Goal: Task Accomplishment & Management: Complete application form

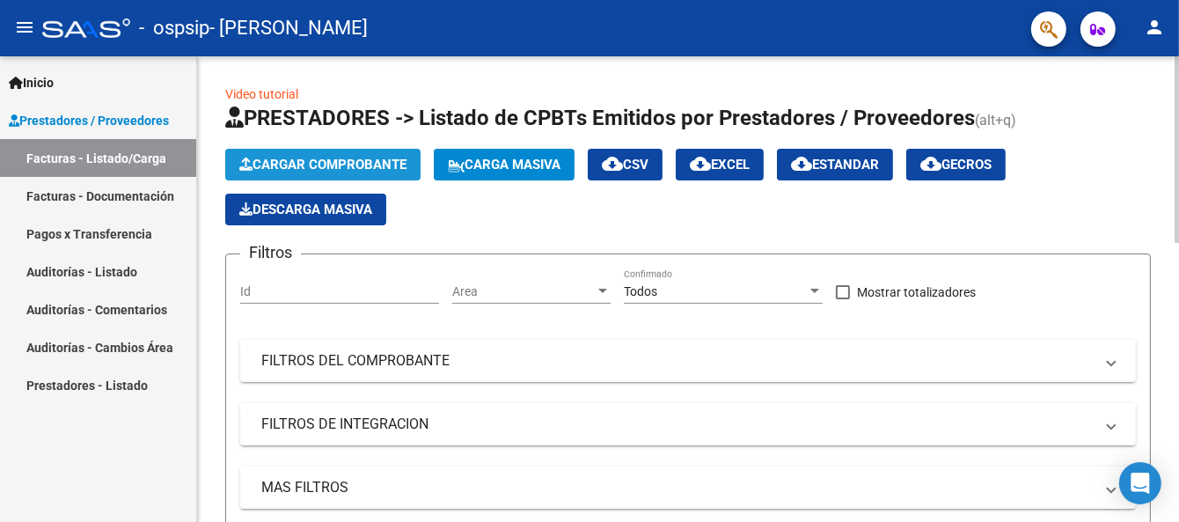
click at [314, 158] on span "Cargar Comprobante" at bounding box center [322, 165] width 167 height 16
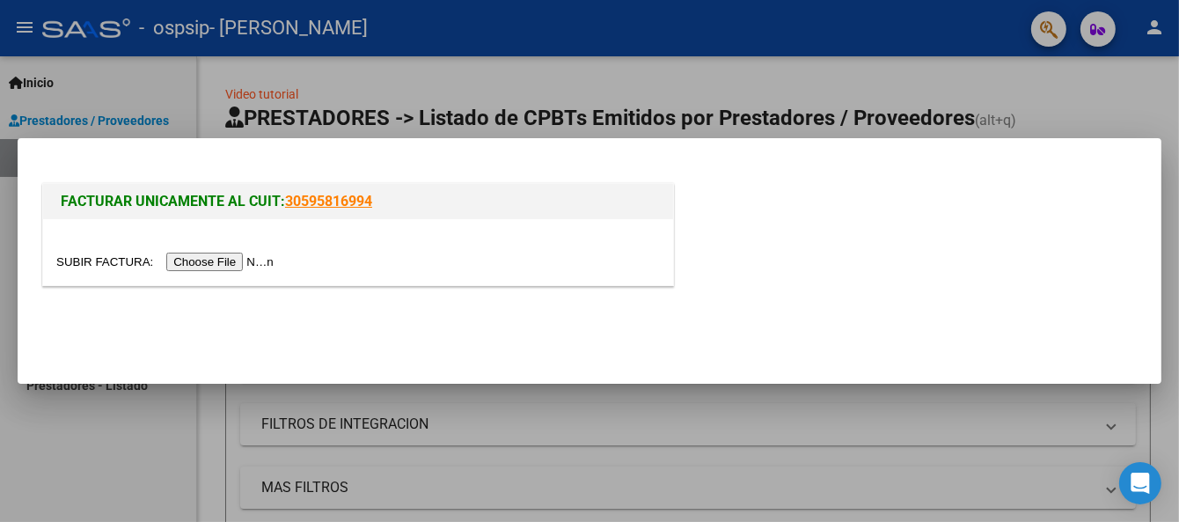
click at [268, 264] on input "file" at bounding box center [167, 262] width 223 height 18
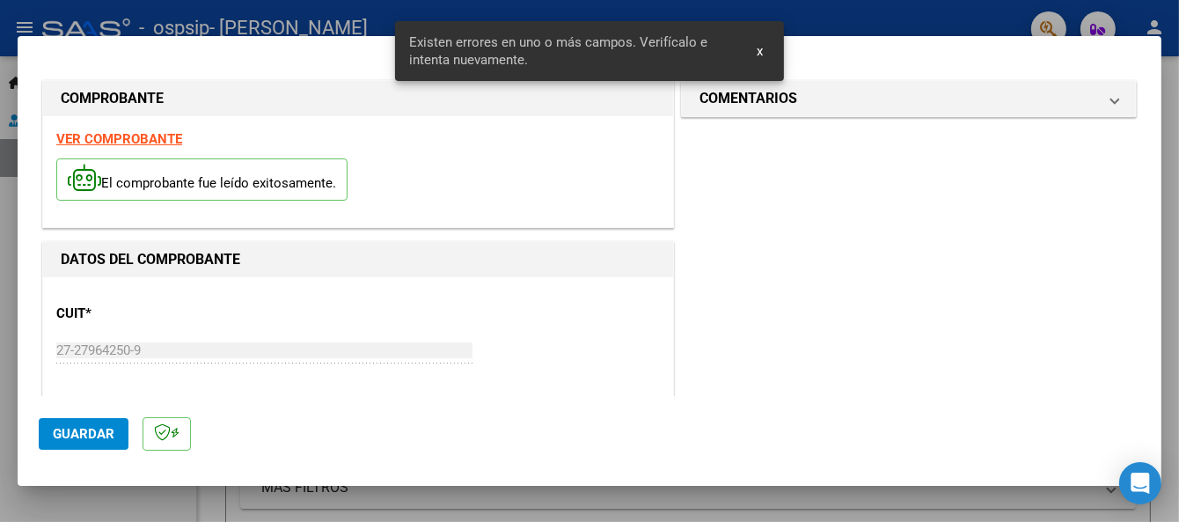
scroll to position [409, 0]
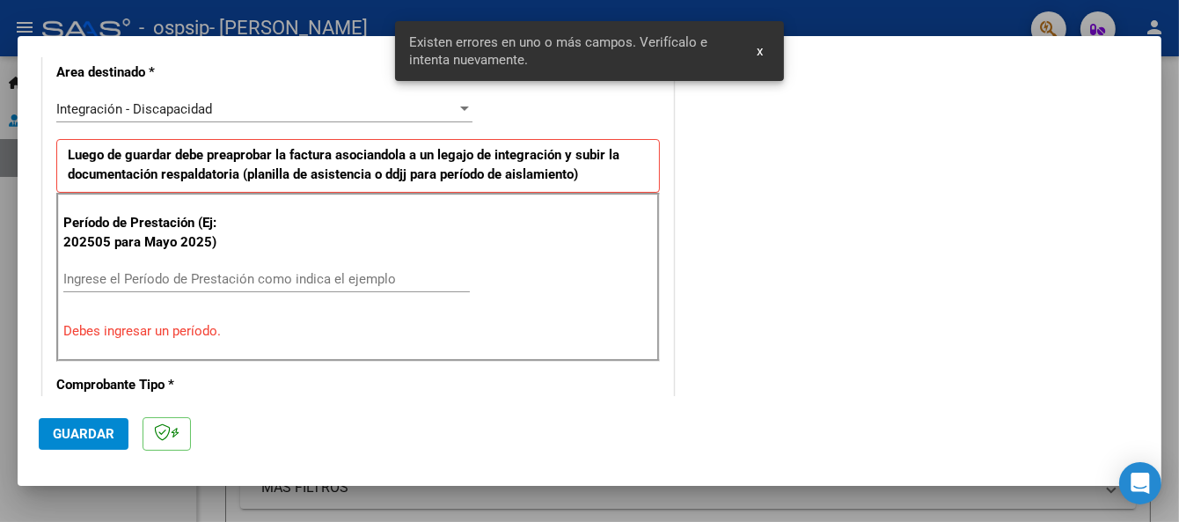
click at [279, 275] on input "Ingrese el Período de Prestación como indica el ejemplo" at bounding box center [266, 279] width 407 height 16
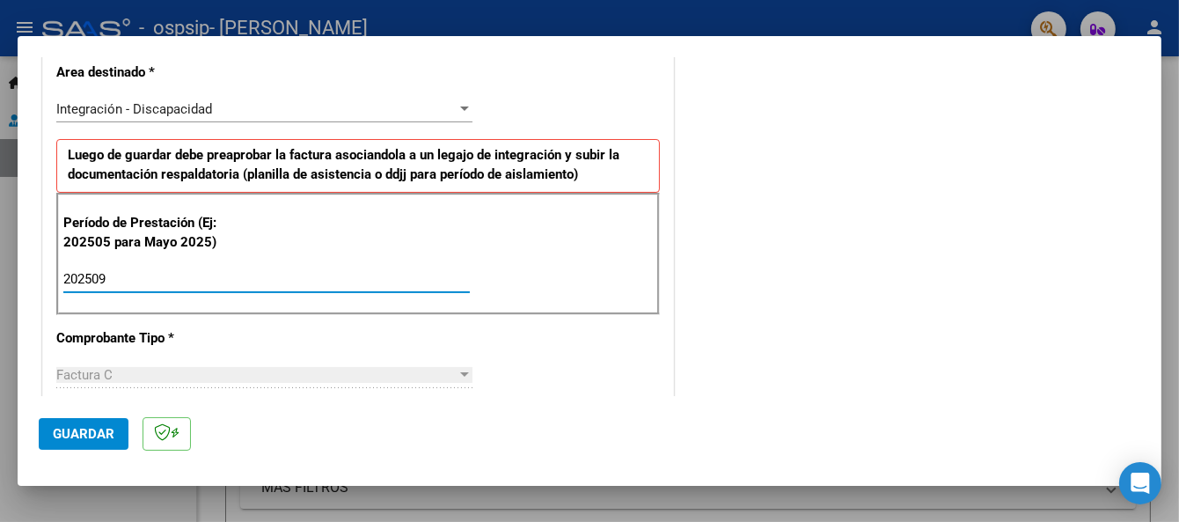
type input "202509"
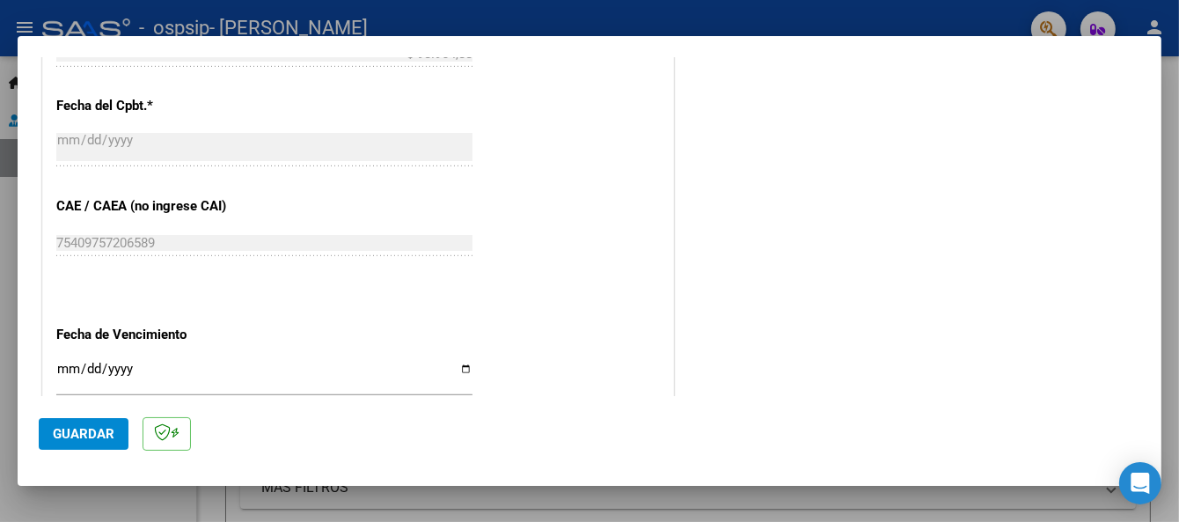
scroll to position [1007, 0]
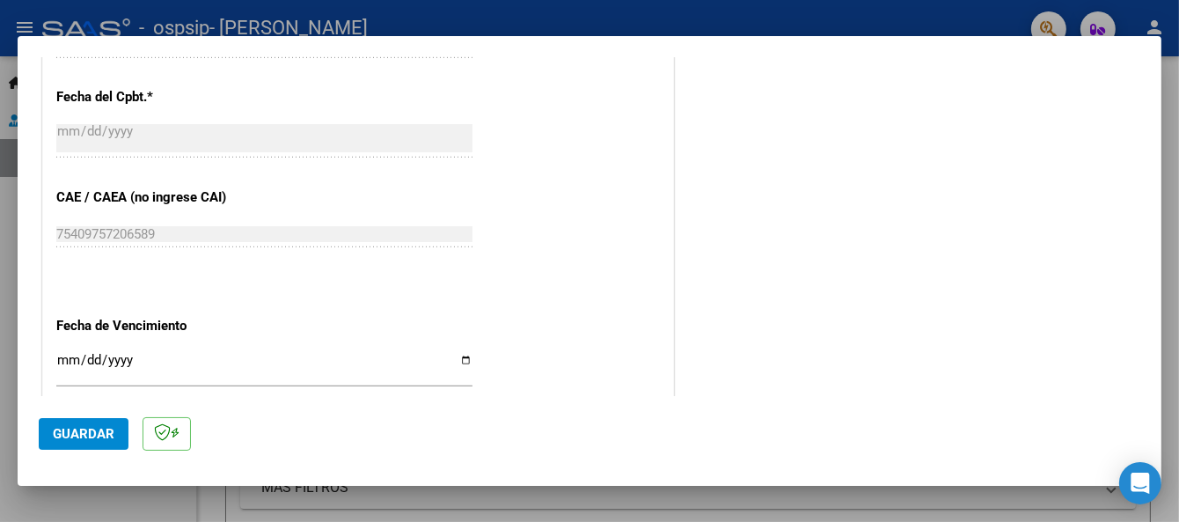
click at [63, 359] on input "Ingresar la fecha" at bounding box center [264, 367] width 416 height 28
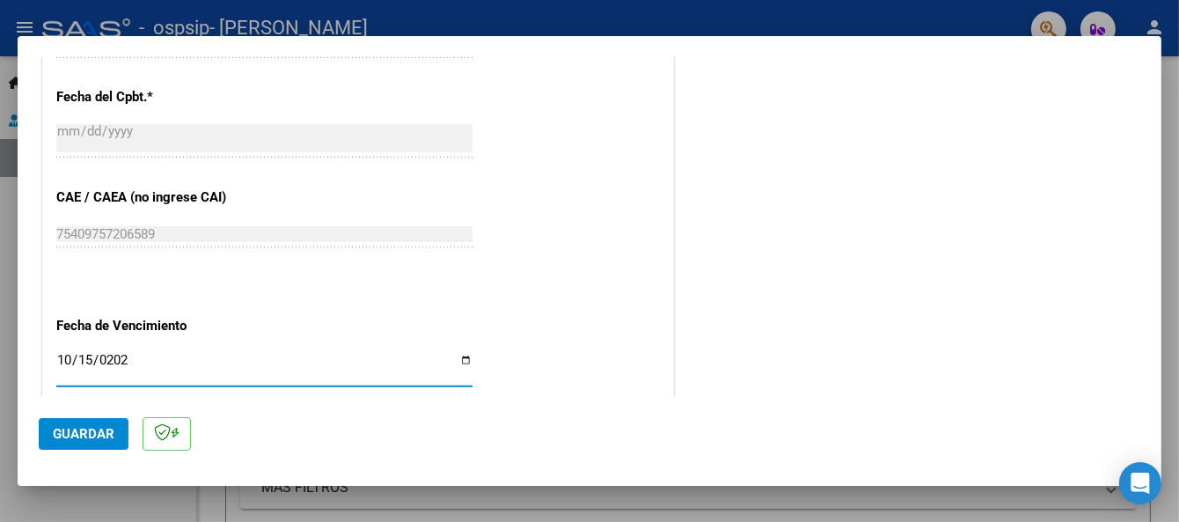
type input "[DATE]"
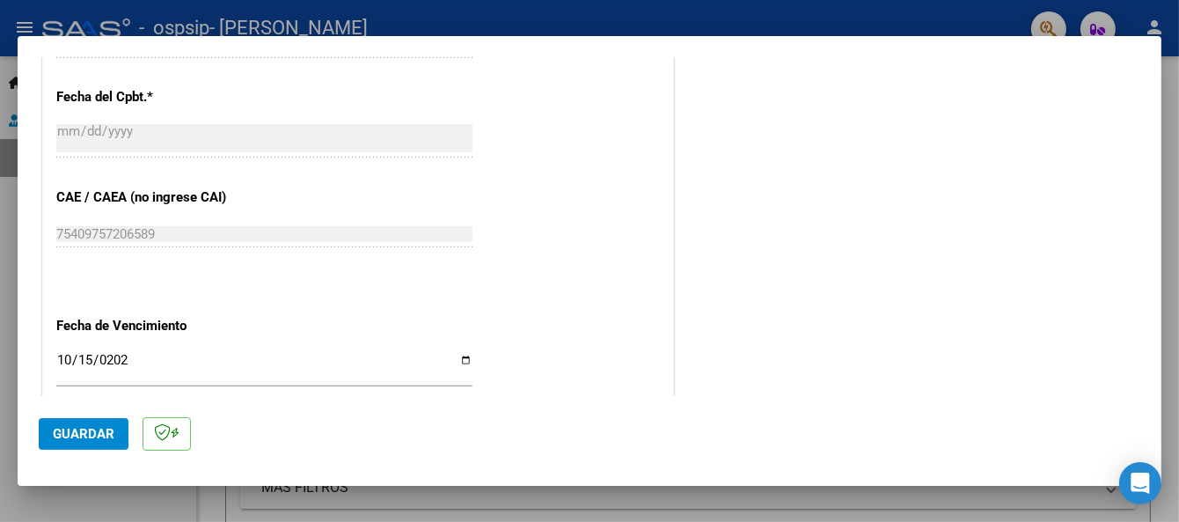
scroll to position [1208, 0]
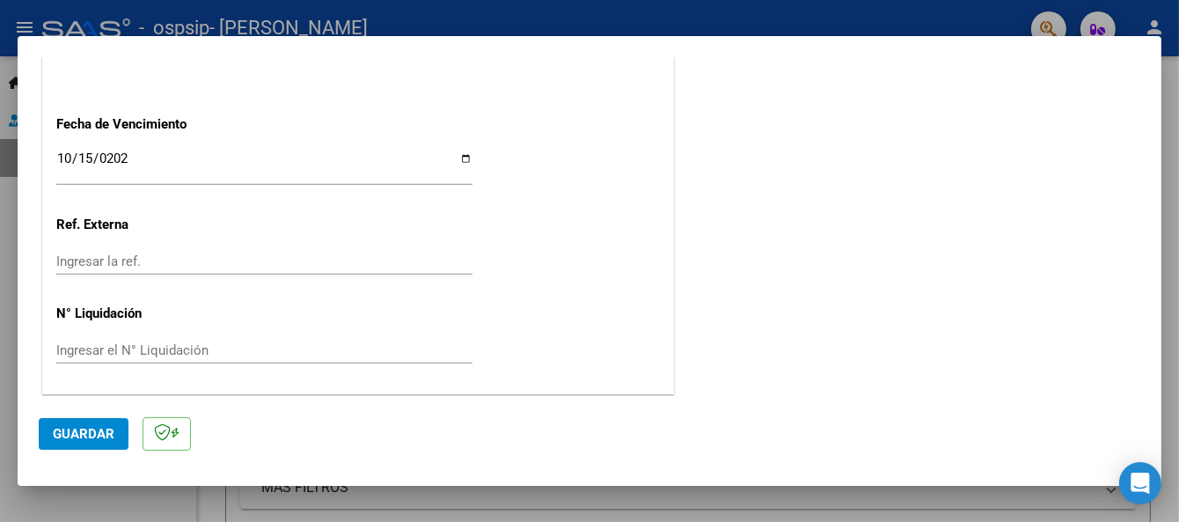
click at [104, 431] on span "Guardar" at bounding box center [84, 434] width 62 height 16
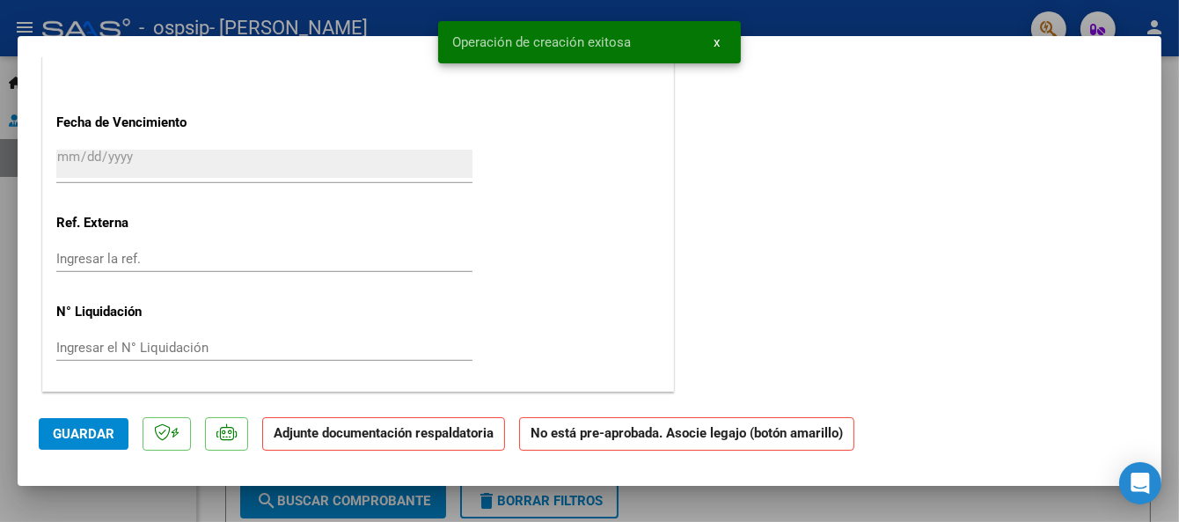
scroll to position [0, 0]
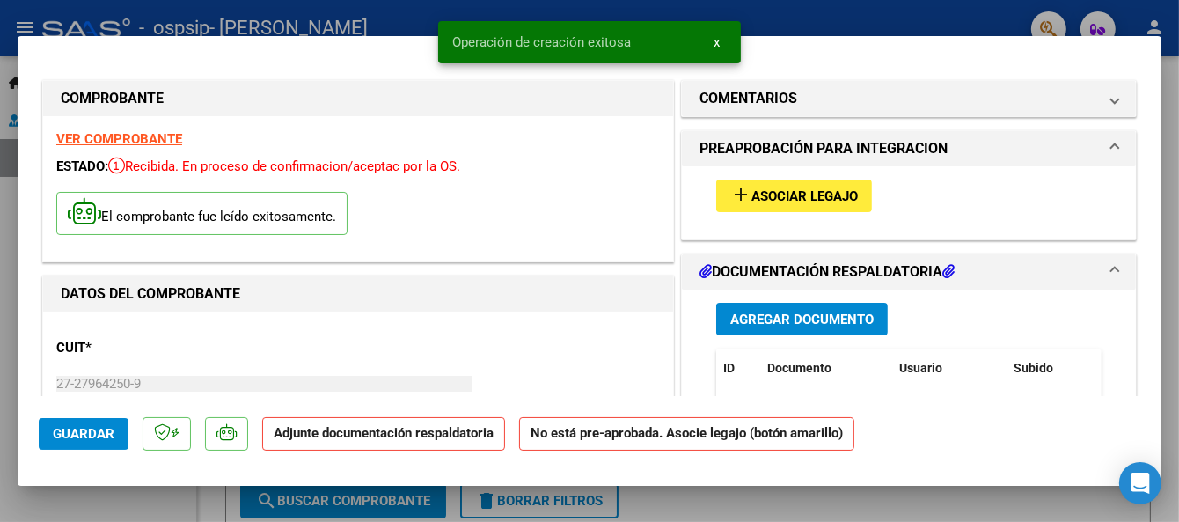
click at [771, 187] on span "add Asociar Legajo" at bounding box center [794, 195] width 128 height 16
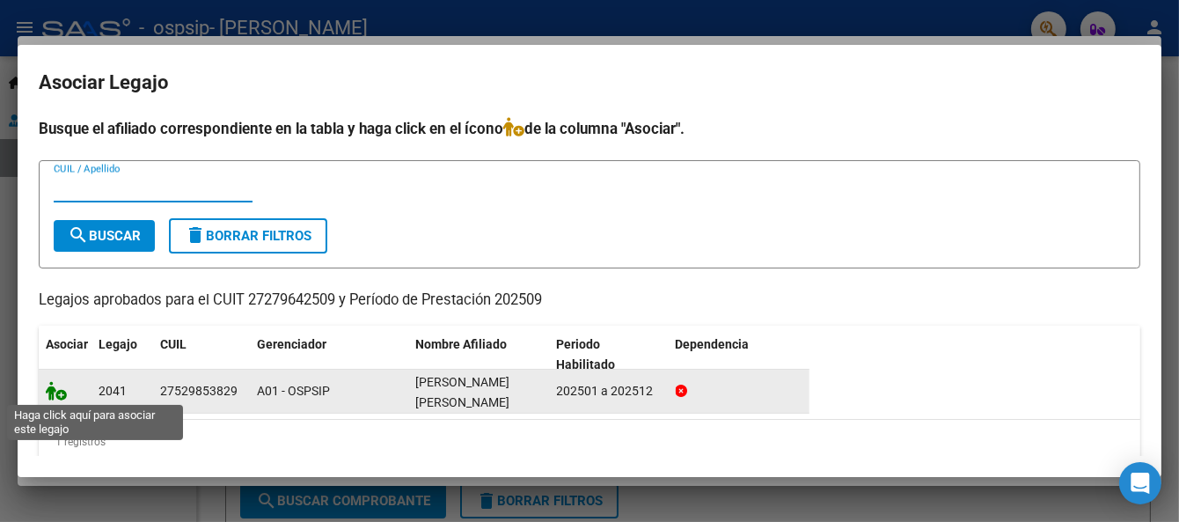
click at [55, 393] on icon at bounding box center [56, 390] width 21 height 19
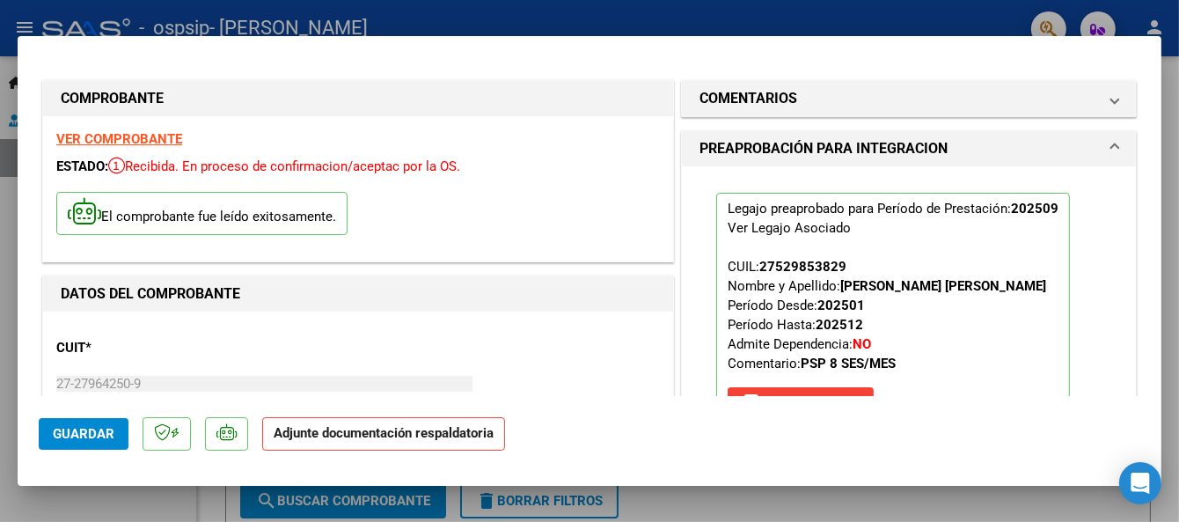
scroll to position [297, 0]
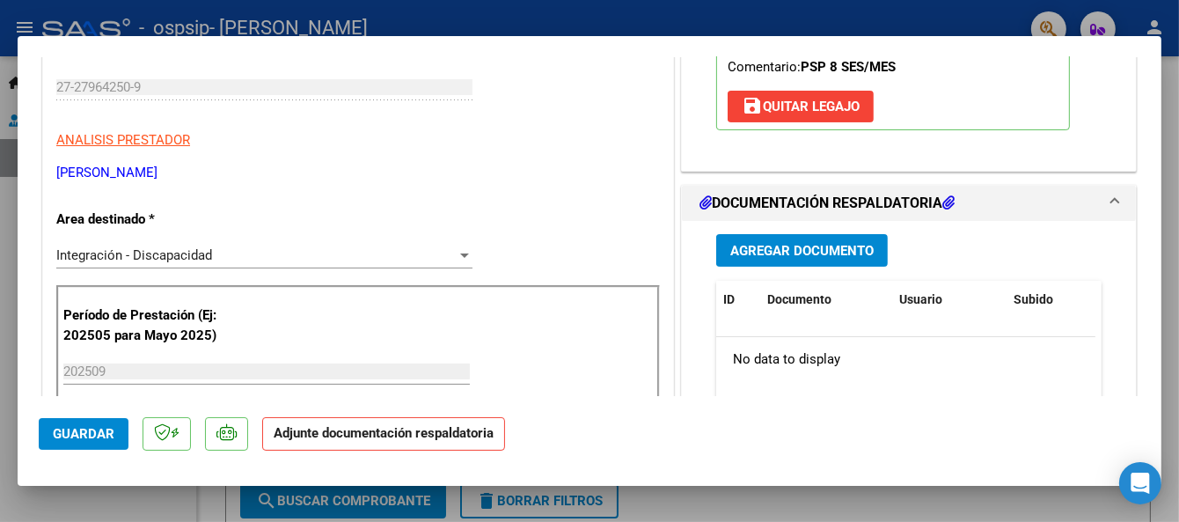
click at [846, 254] on span "Agregar Documento" at bounding box center [801, 251] width 143 height 16
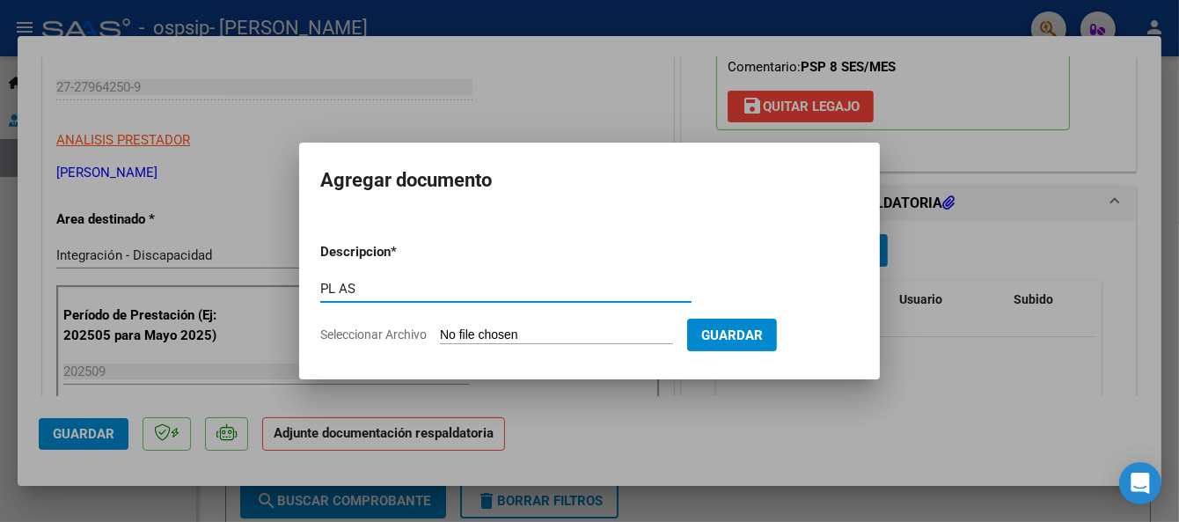
type input "PL AS"
click at [586, 337] on input "Seleccionar Archivo" at bounding box center [556, 335] width 233 height 17
type input "C:\fakepath\[PERSON_NAME] H Septiembre Psicopedagogia Planilla.pdf"
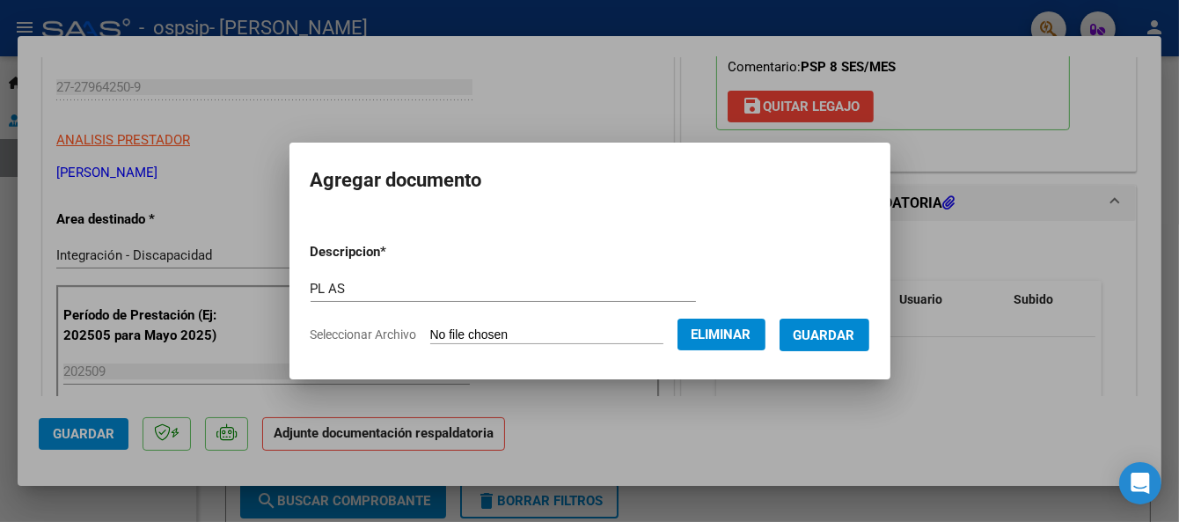
click at [827, 342] on button "Guardar" at bounding box center [825, 335] width 90 height 33
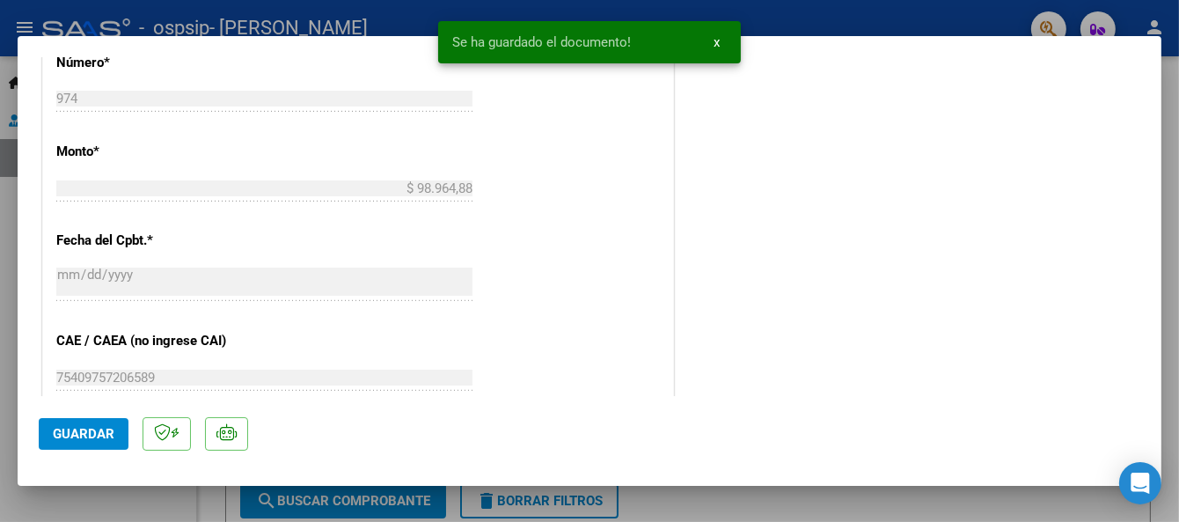
scroll to position [1187, 0]
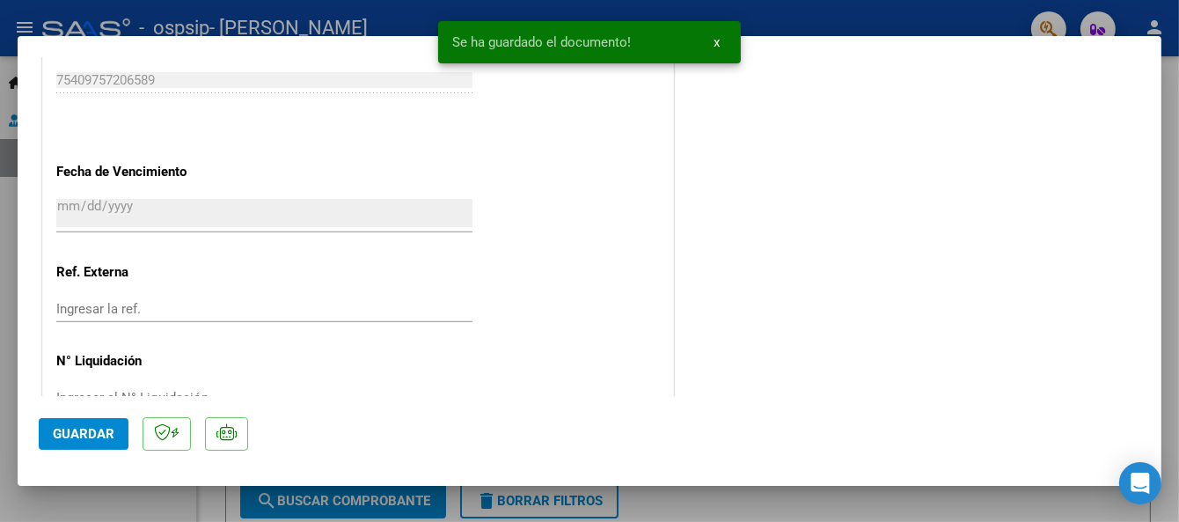
click at [92, 417] on mat-dialog-actions "Guardar" at bounding box center [590, 431] width 1102 height 70
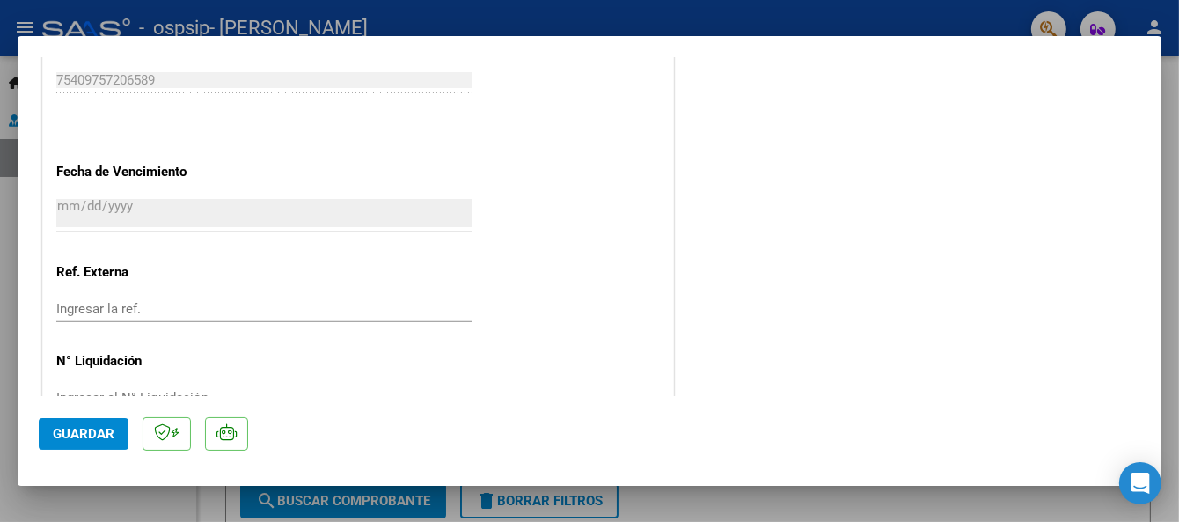
scroll to position [1234, 0]
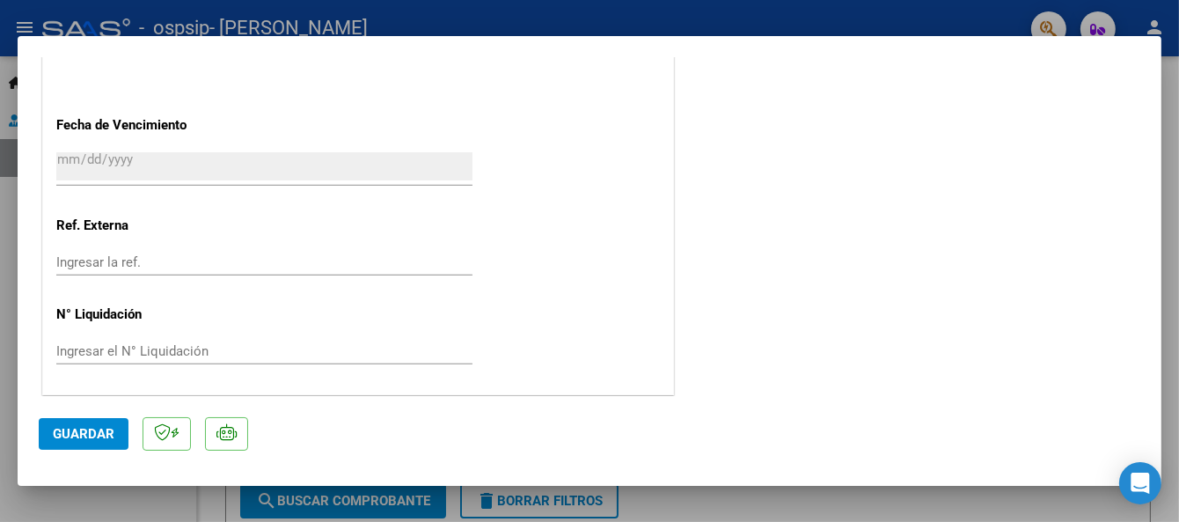
click at [69, 430] on span "Guardar" at bounding box center [84, 434] width 62 height 16
click at [69, 432] on span "Guardar" at bounding box center [84, 434] width 62 height 16
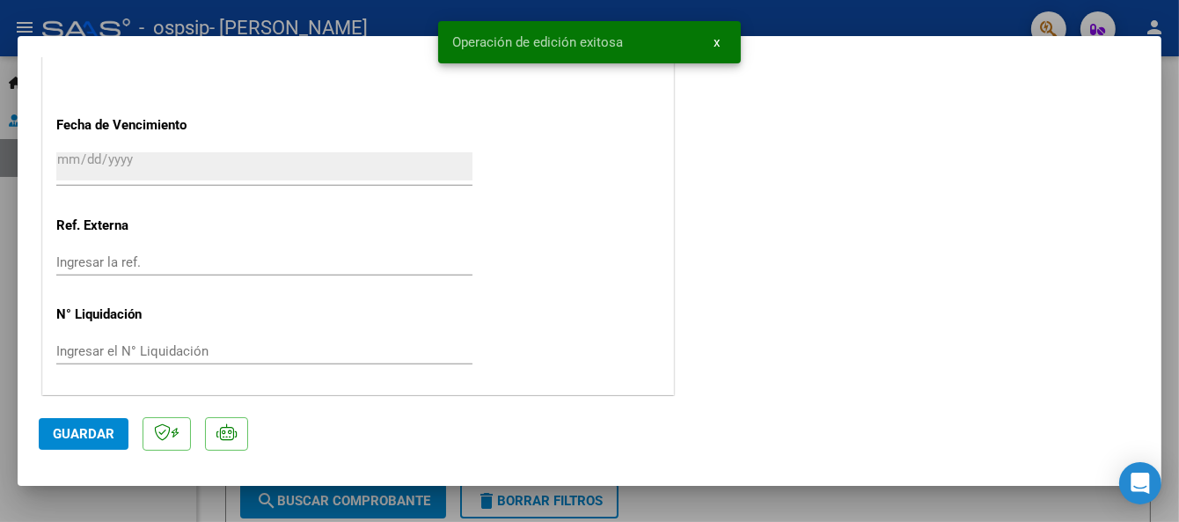
click at [796, 10] on div at bounding box center [589, 261] width 1179 height 522
type input "$ 0,00"
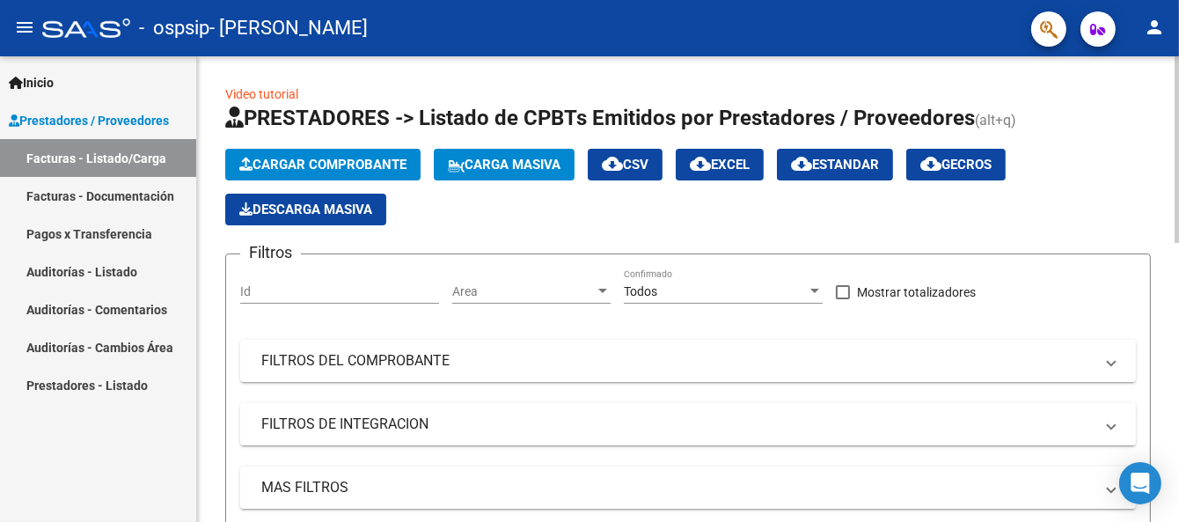
scroll to position [407, 0]
